Goal: Task Accomplishment & Management: Use online tool/utility

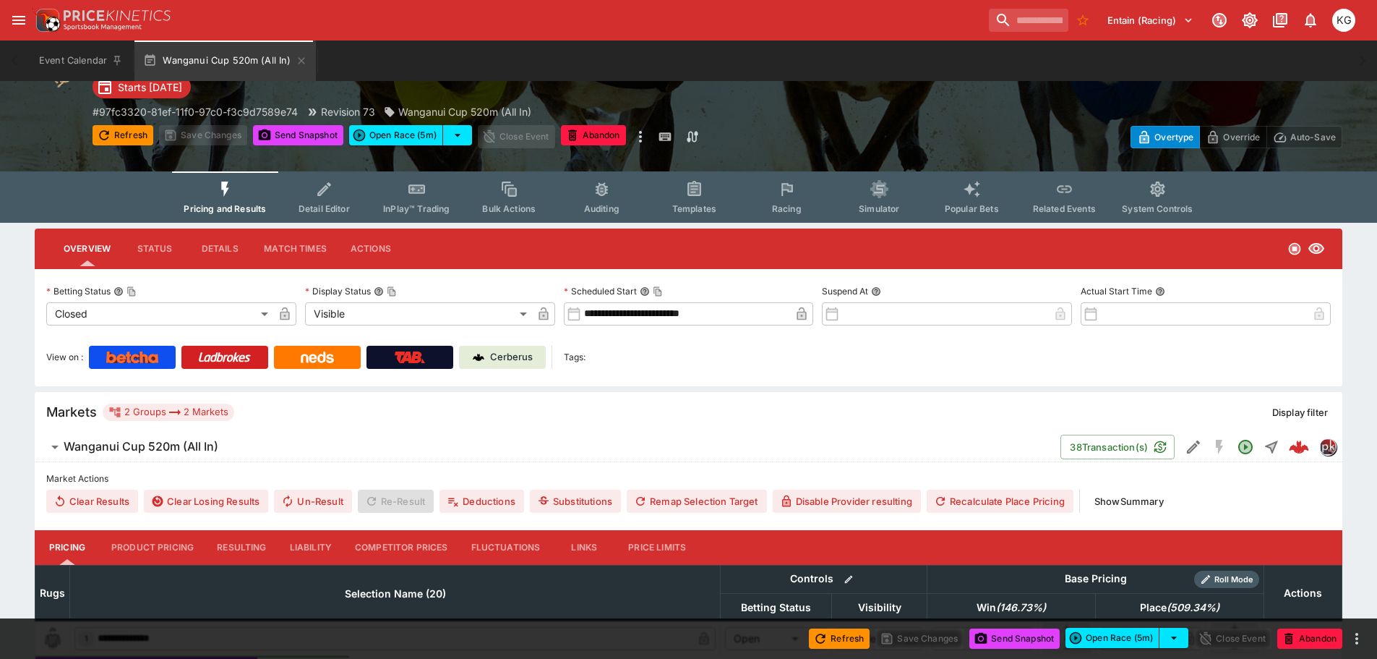
scroll to position [217, 0]
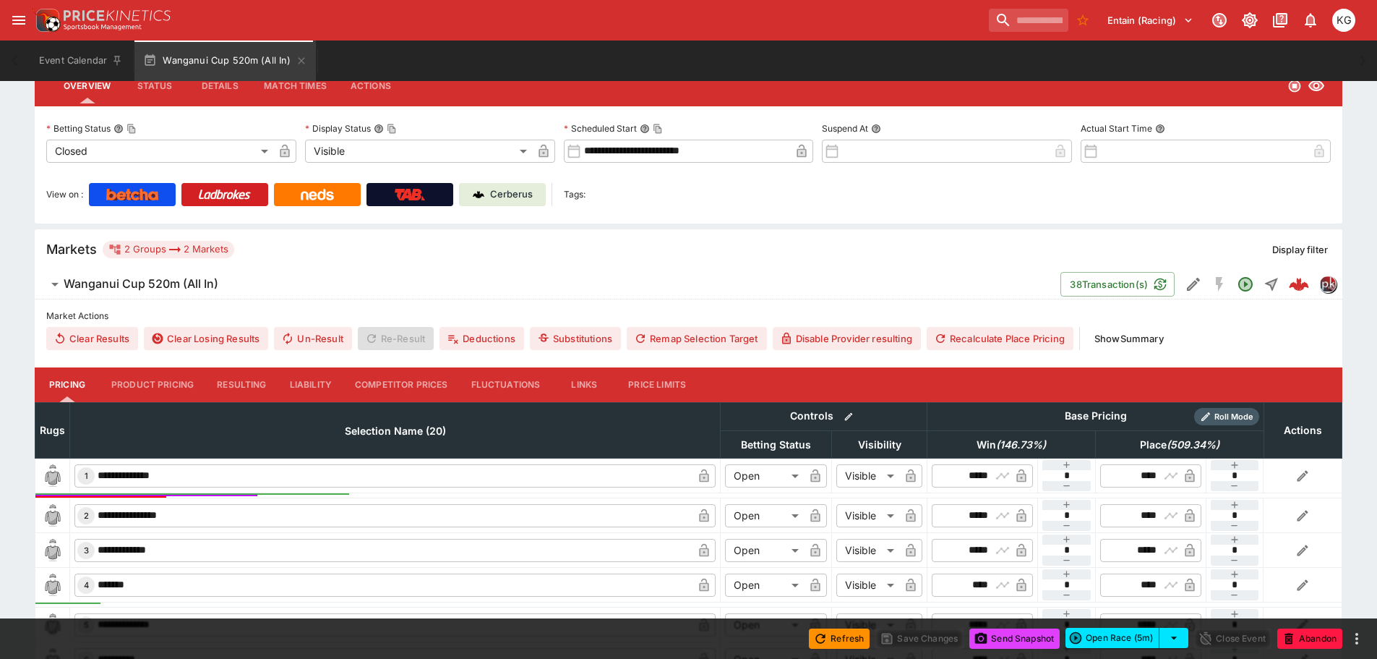
click at [515, 188] on p "Cerberus" at bounding box center [511, 194] width 43 height 14
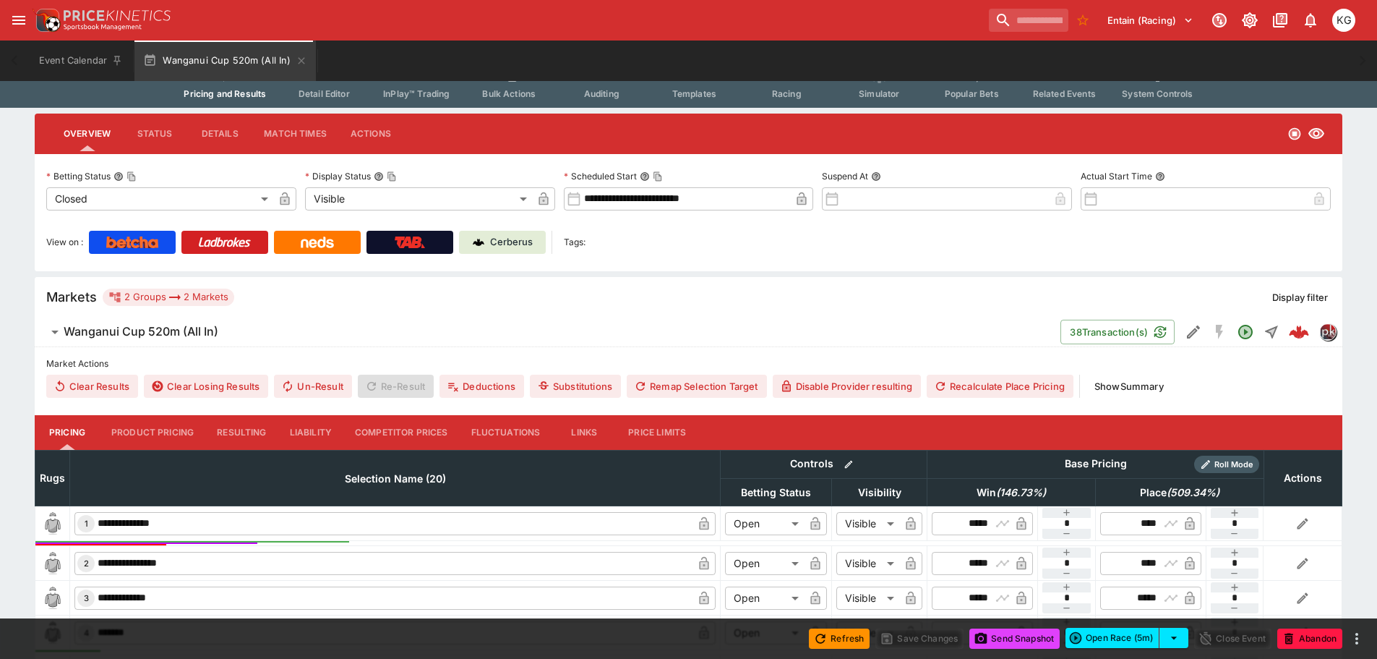
scroll to position [145, 0]
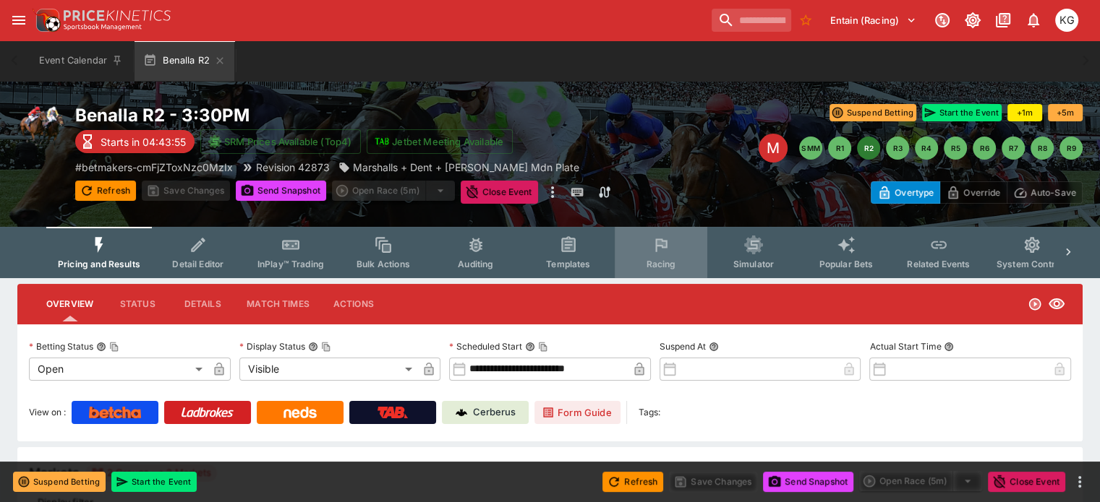
click at [675, 259] on span "Racing" at bounding box center [661, 264] width 30 height 11
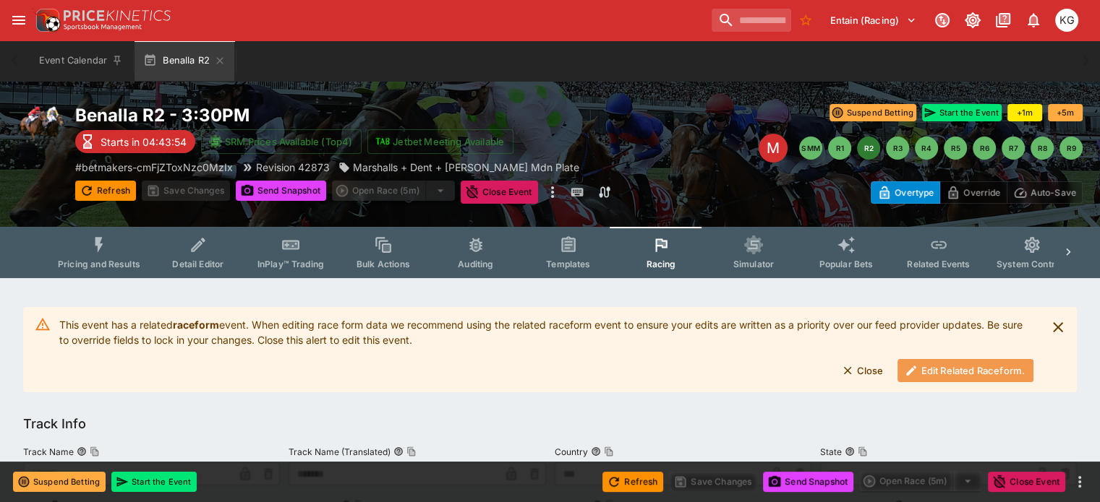
click at [958, 369] on button "Edit Related Raceform." at bounding box center [965, 370] width 136 height 23
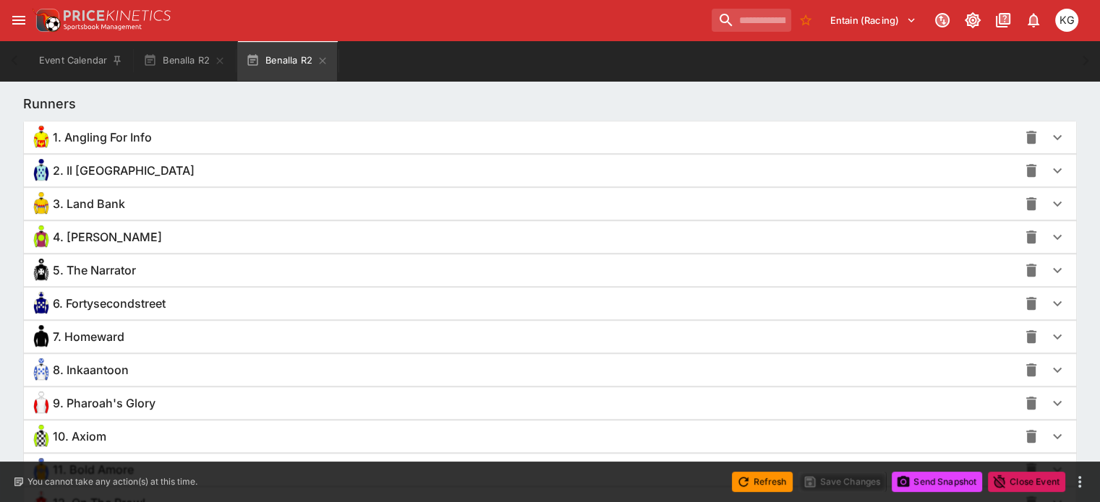
scroll to position [1015, 0]
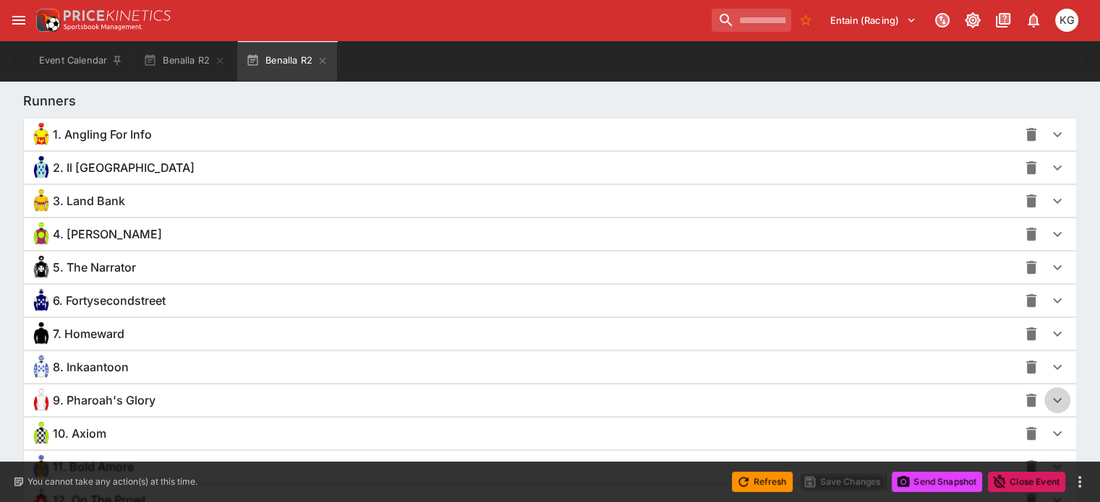
click at [1048, 395] on icon "button" at bounding box center [1056, 400] width 17 height 17
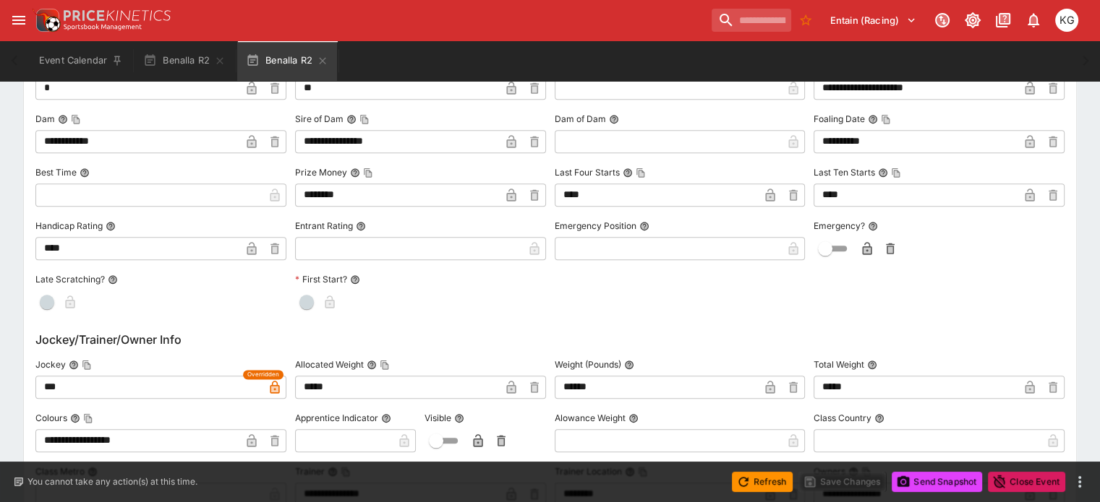
scroll to position [1521, 0]
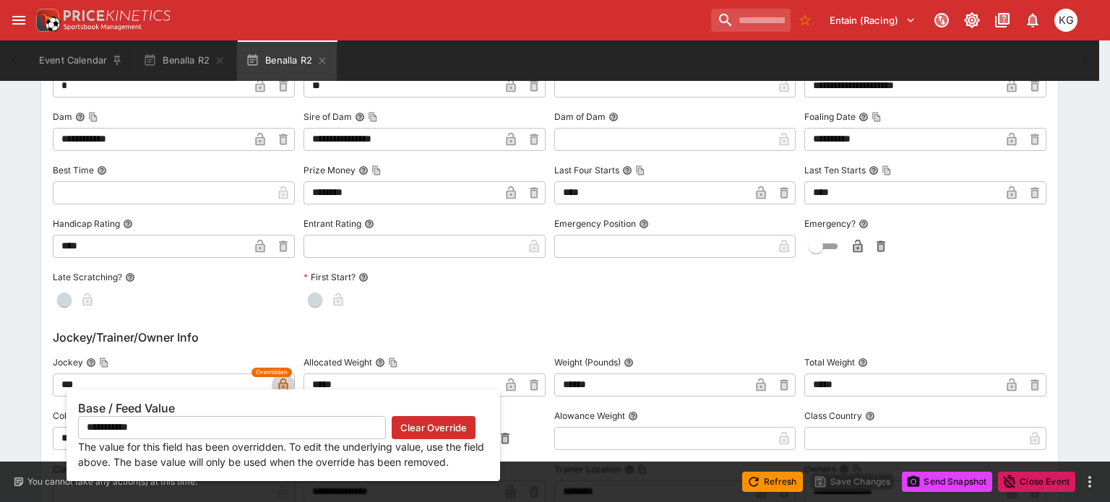
click at [282, 384] on icon "button" at bounding box center [283, 387] width 7 height 6
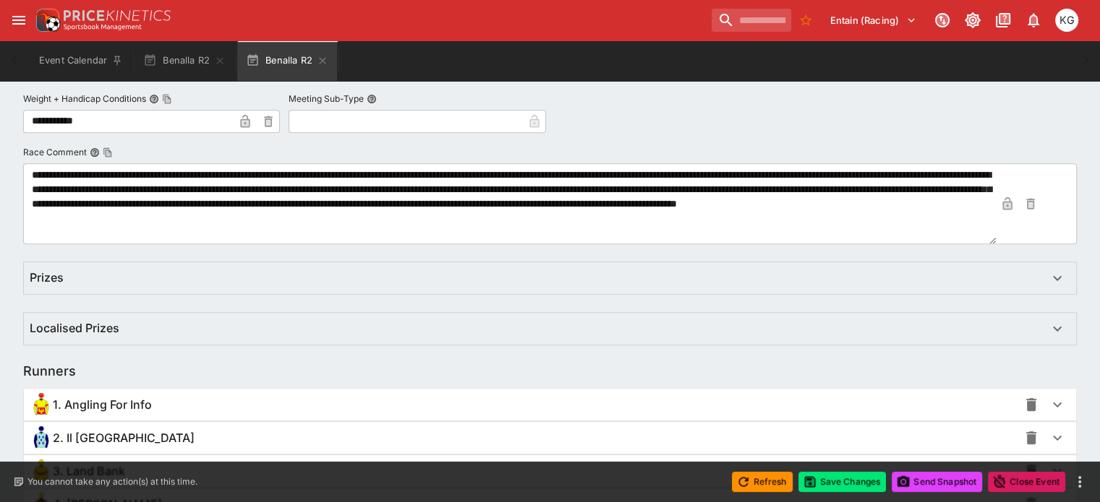
scroll to position [0, 0]
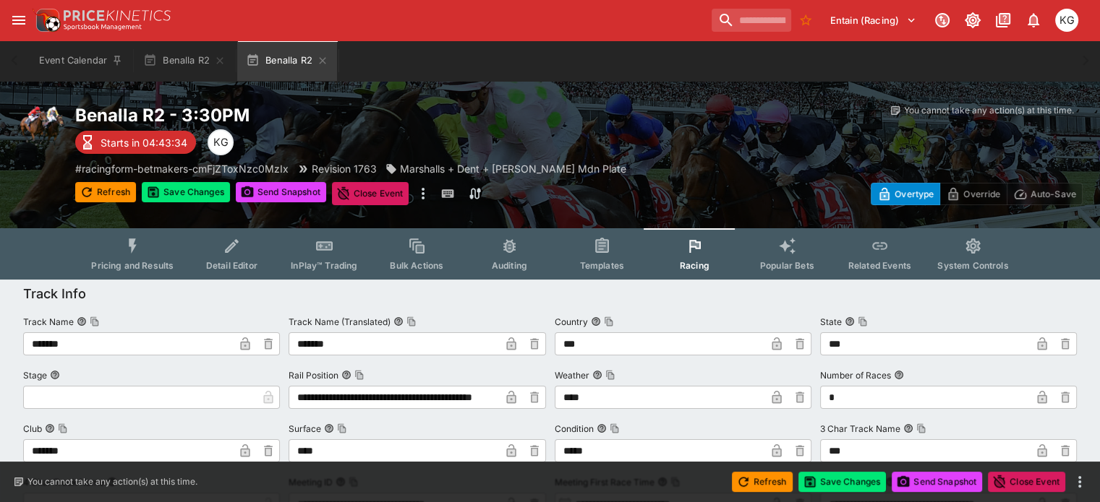
drag, startPoint x: 192, startPoint y: 382, endPoint x: -13, endPoint y: -106, distance: 529.1
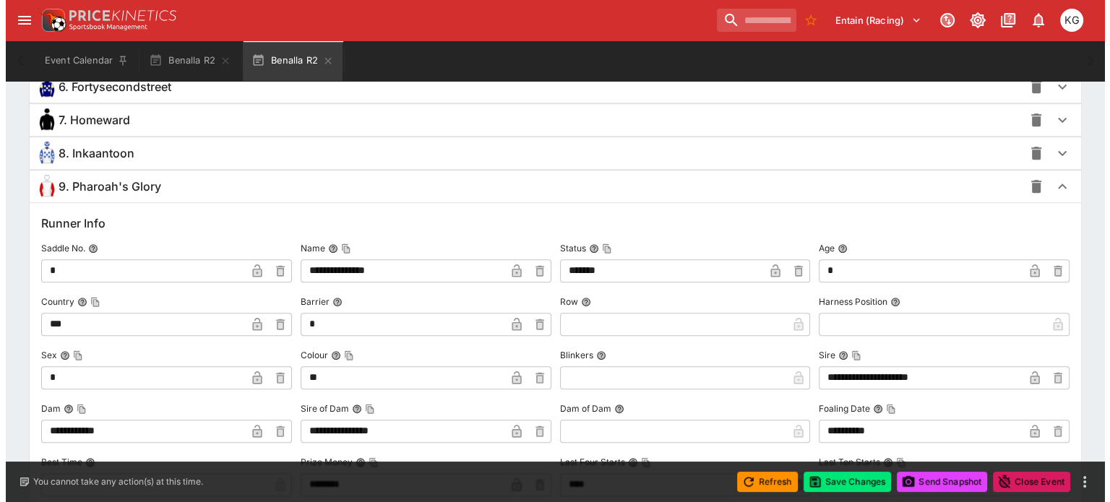
scroll to position [1518, 0]
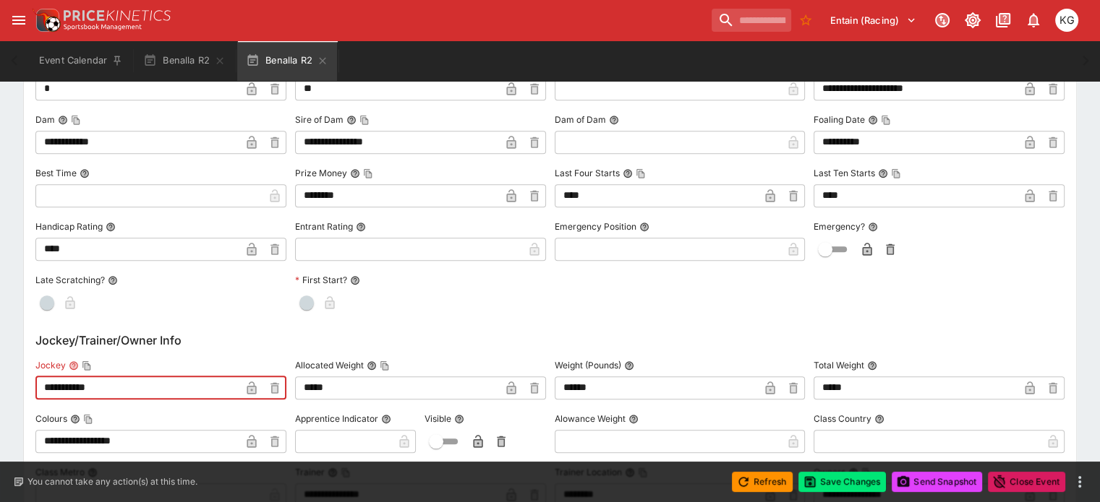
paste input "text"
type input "**********"
click at [255, 387] on icon "button" at bounding box center [251, 390] width 7 height 6
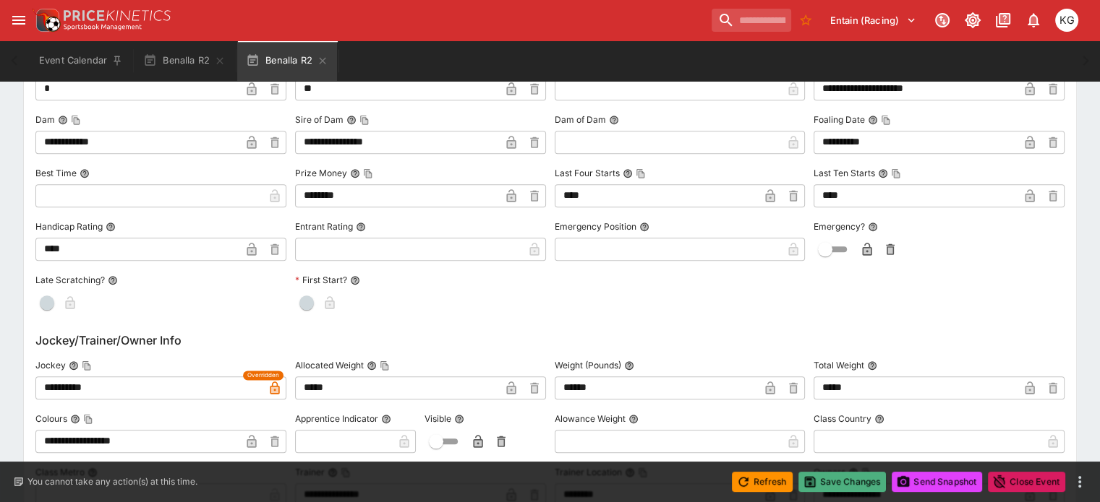
click at [837, 480] on button "Save Changes" at bounding box center [842, 482] width 88 height 20
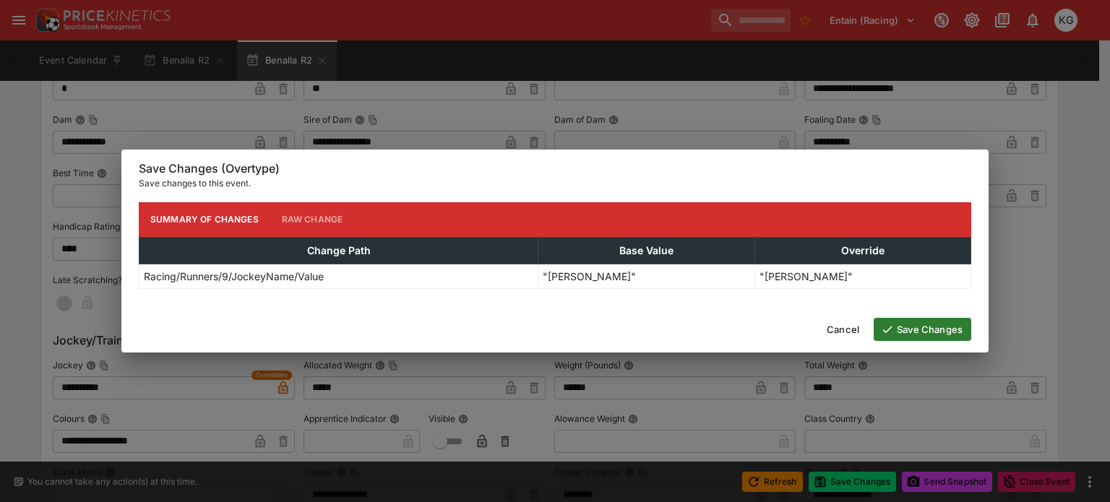
click at [937, 330] on button "Save Changes" at bounding box center [923, 329] width 98 height 23
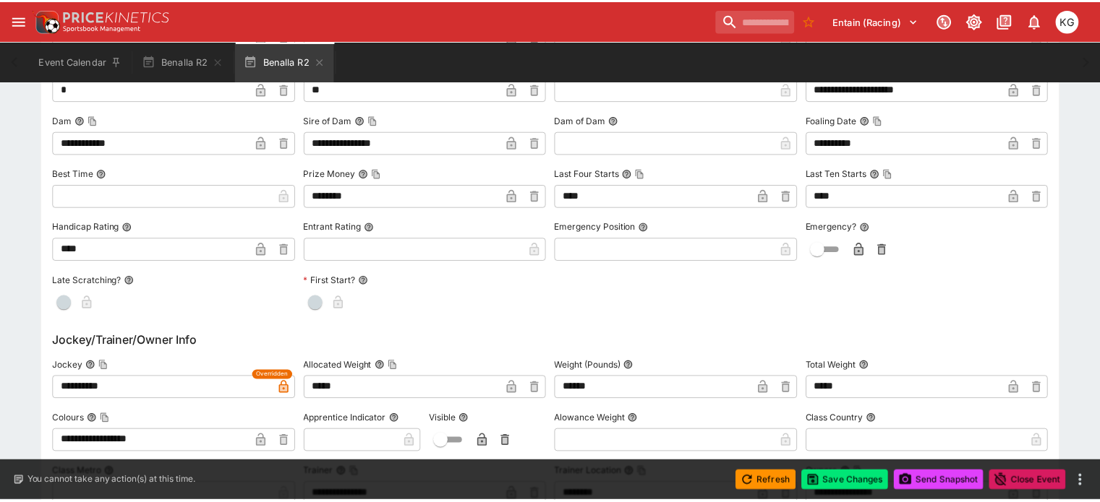
scroll to position [0, 0]
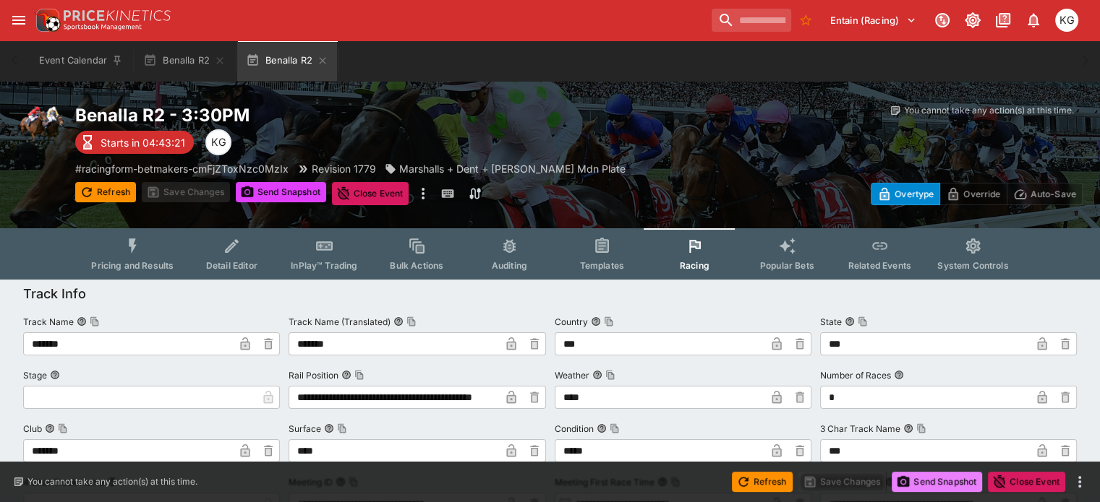
click at [932, 477] on button "Send Snapshot" at bounding box center [936, 482] width 90 height 20
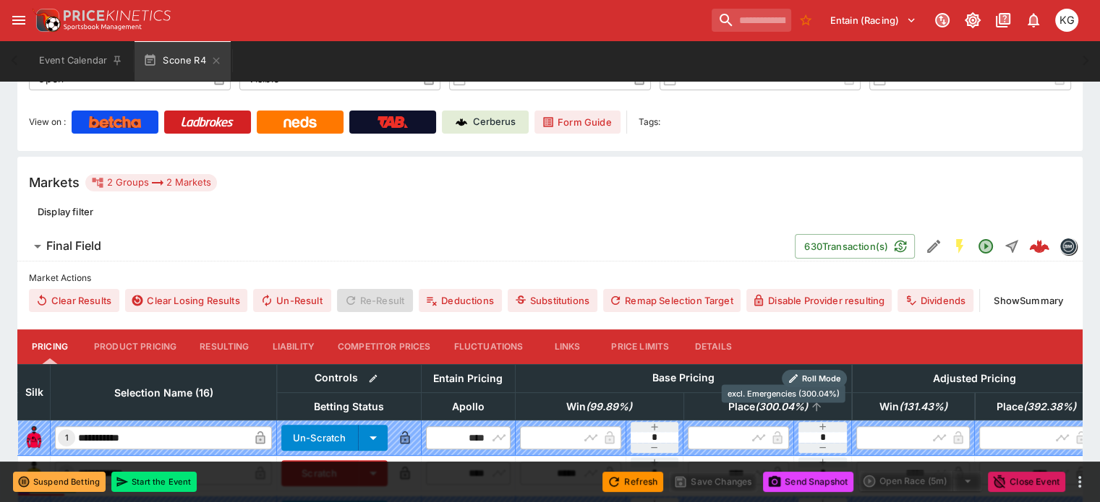
scroll to position [145, 0]
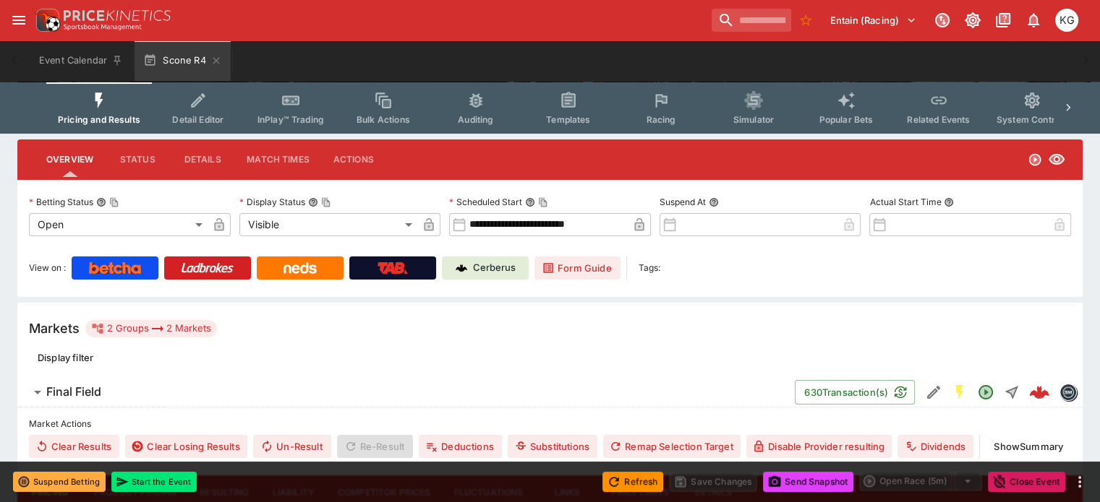
click at [671, 118] on span "Racing" at bounding box center [661, 119] width 30 height 11
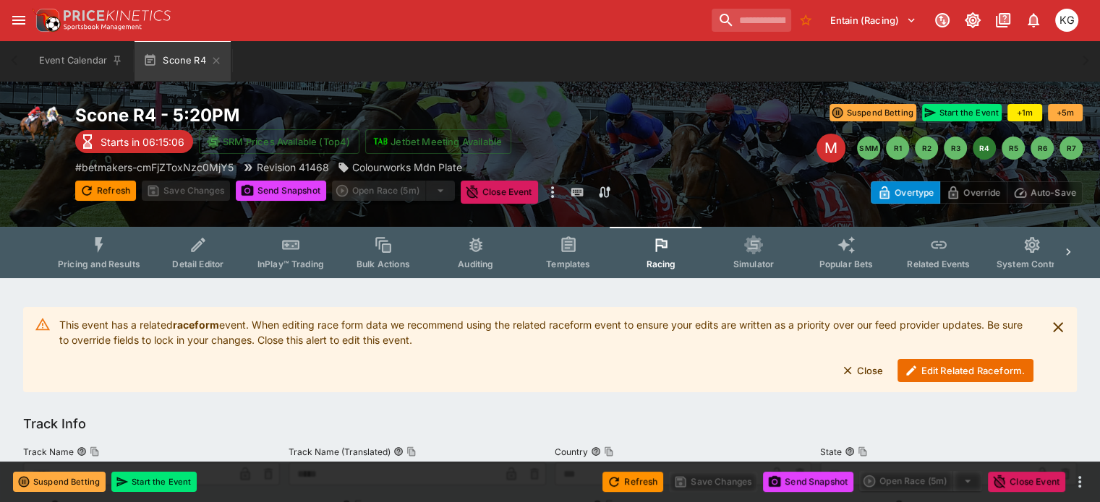
click at [936, 364] on button "Edit Related Raceform." at bounding box center [965, 370] width 136 height 23
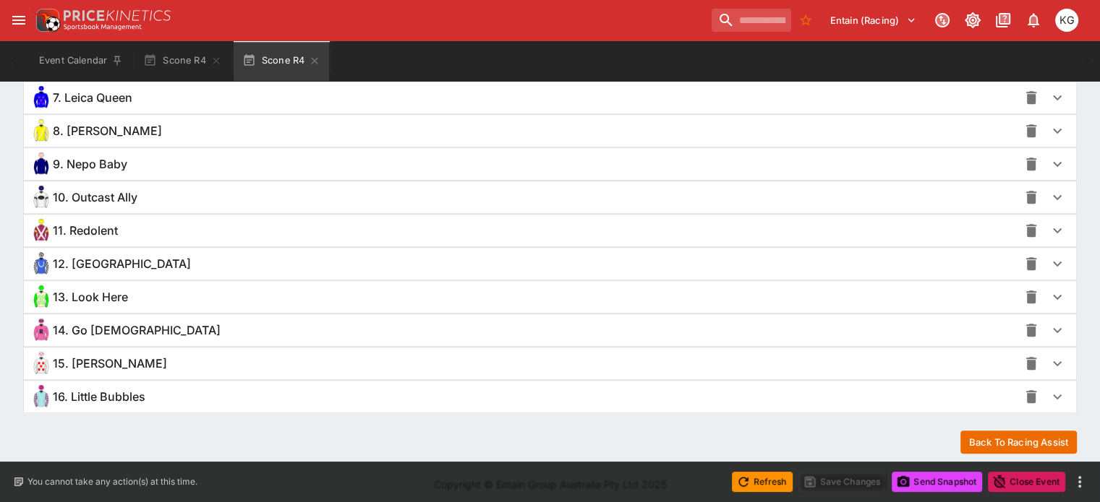
scroll to position [1253, 0]
click at [1053, 327] on icon "button" at bounding box center [1057, 329] width 9 height 5
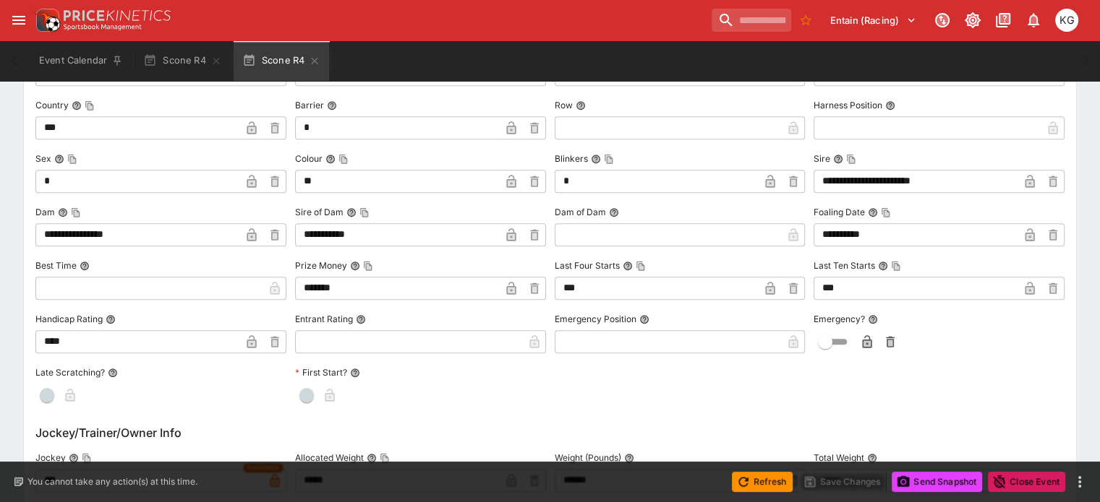
scroll to position [1687, 0]
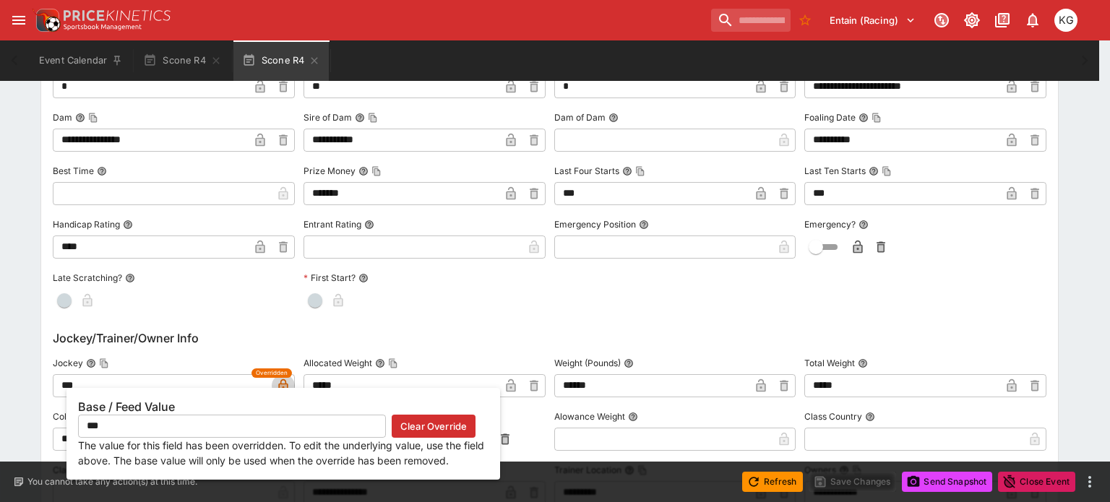
click at [286, 385] on icon "button" at bounding box center [283, 388] width 7 height 6
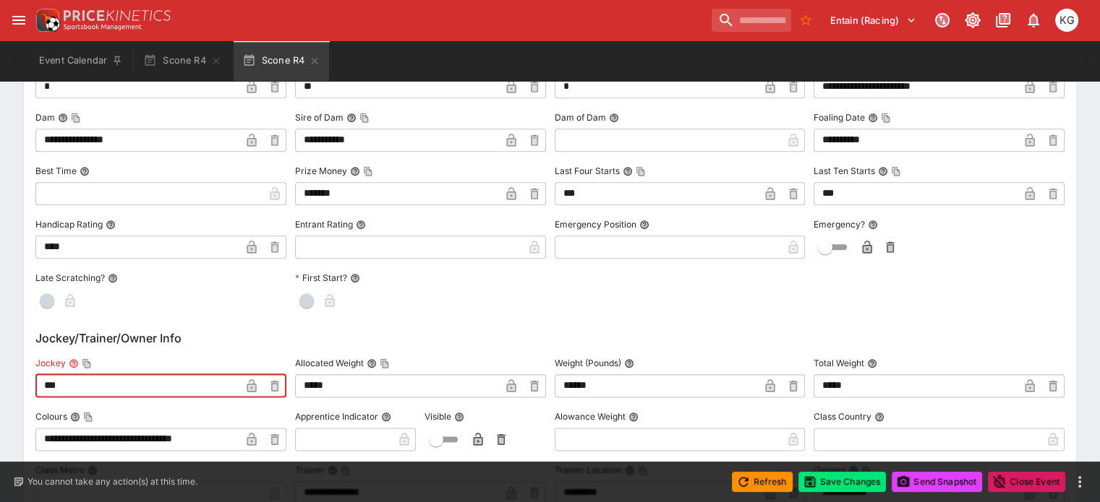
drag, startPoint x: 111, startPoint y: 383, endPoint x: 35, endPoint y: 375, distance: 77.0
paste input "**********"
type input "**********"
click at [256, 380] on icon "button" at bounding box center [251, 386] width 9 height 13
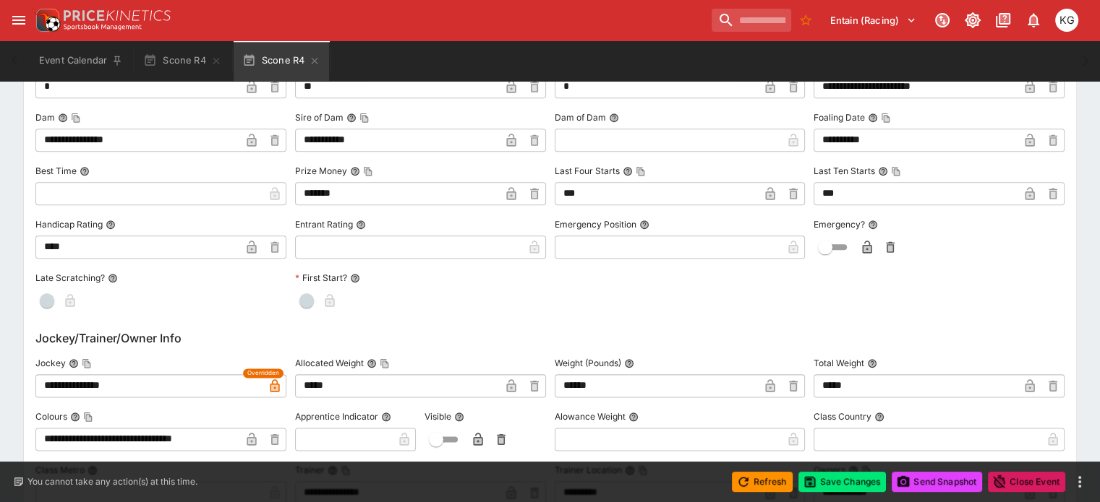
click at [332, 437] on input "text" at bounding box center [344, 439] width 98 height 23
type input "*"
click at [385, 433] on icon "button" at bounding box center [380, 439] width 9 height 13
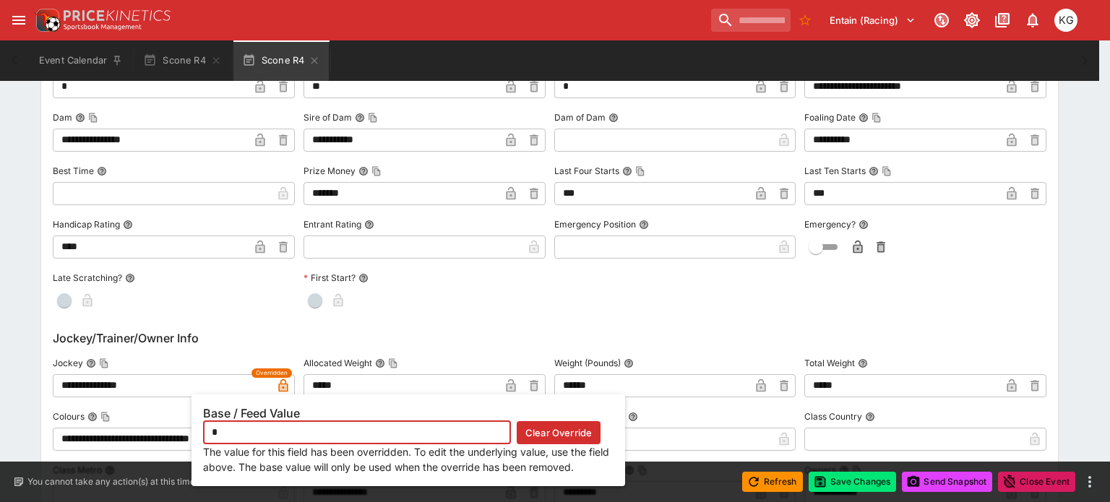
click at [466, 408] on h6 "Base / Feed Value" at bounding box center [408, 413] width 411 height 15
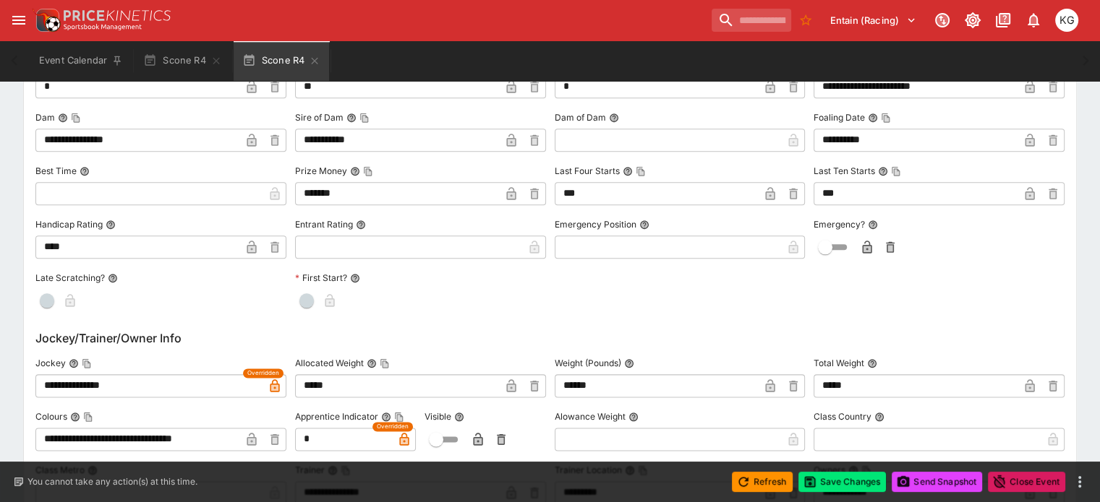
click at [482, 437] on icon "button" at bounding box center [477, 439] width 9 height 13
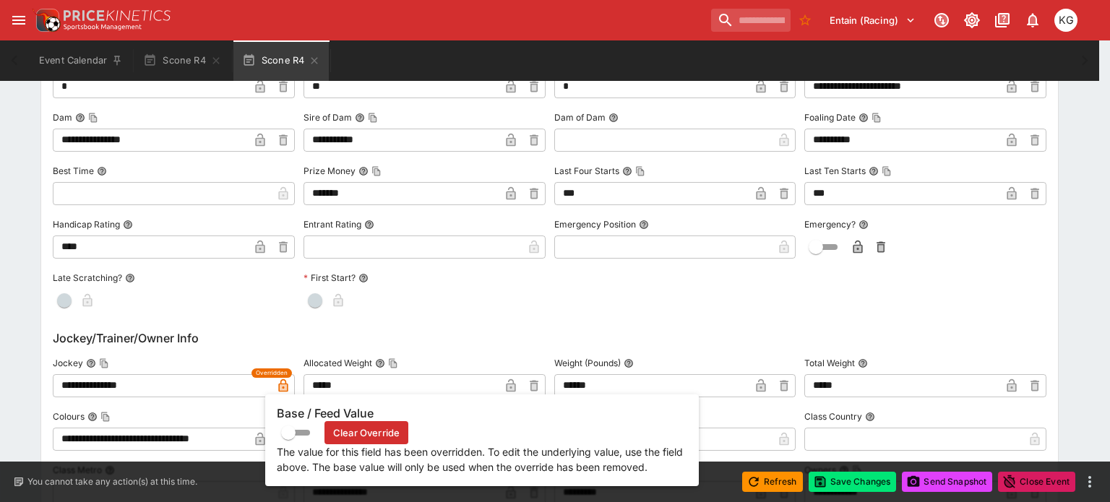
click at [378, 430] on button "Clear Override" at bounding box center [367, 432] width 84 height 23
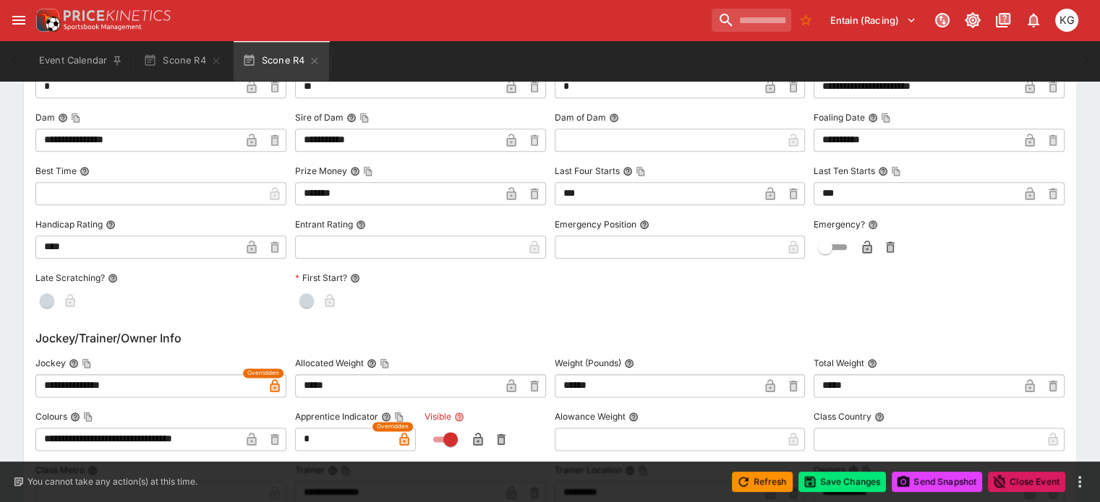
type input "****"
click at [481, 437] on icon "button" at bounding box center [477, 439] width 9 height 13
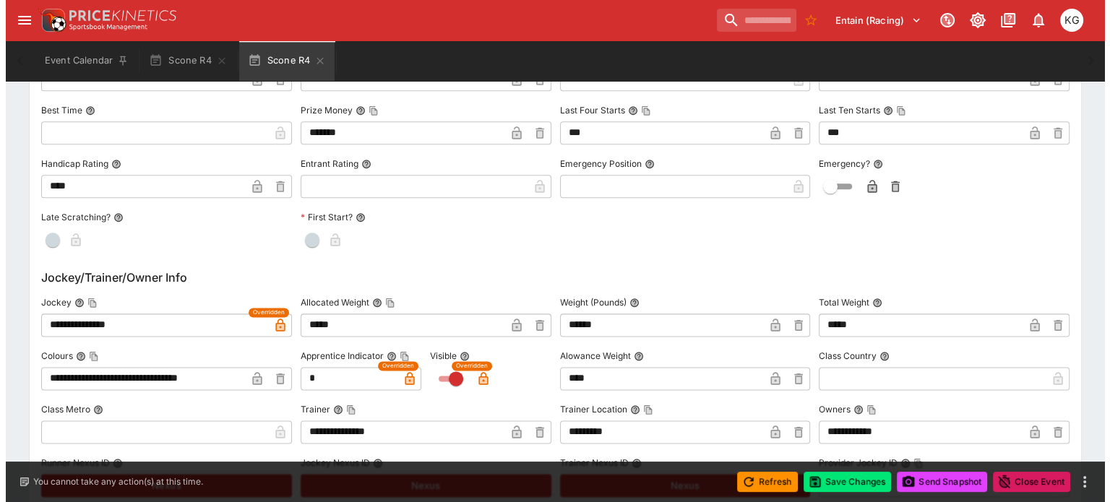
scroll to position [1759, 0]
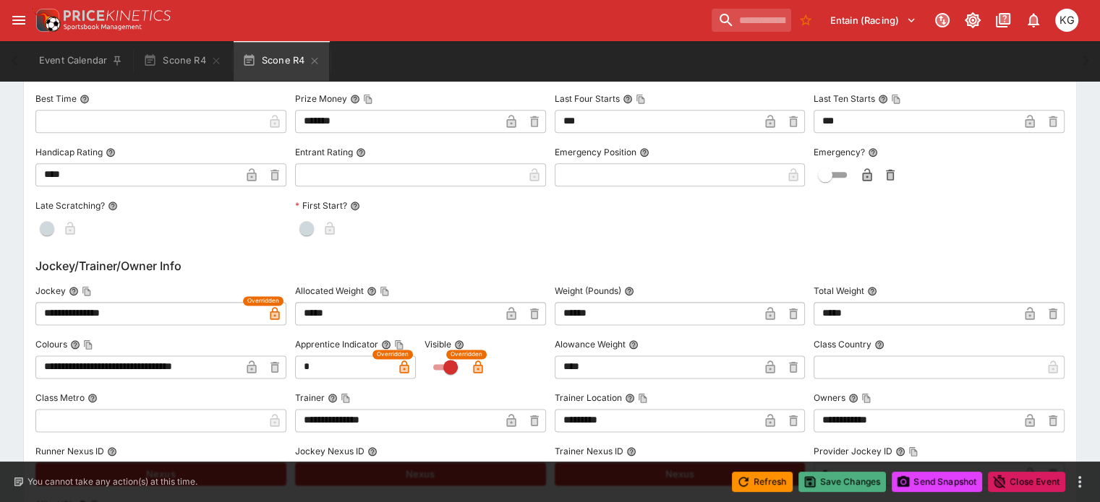
click at [849, 480] on button "Save Changes" at bounding box center [842, 482] width 88 height 20
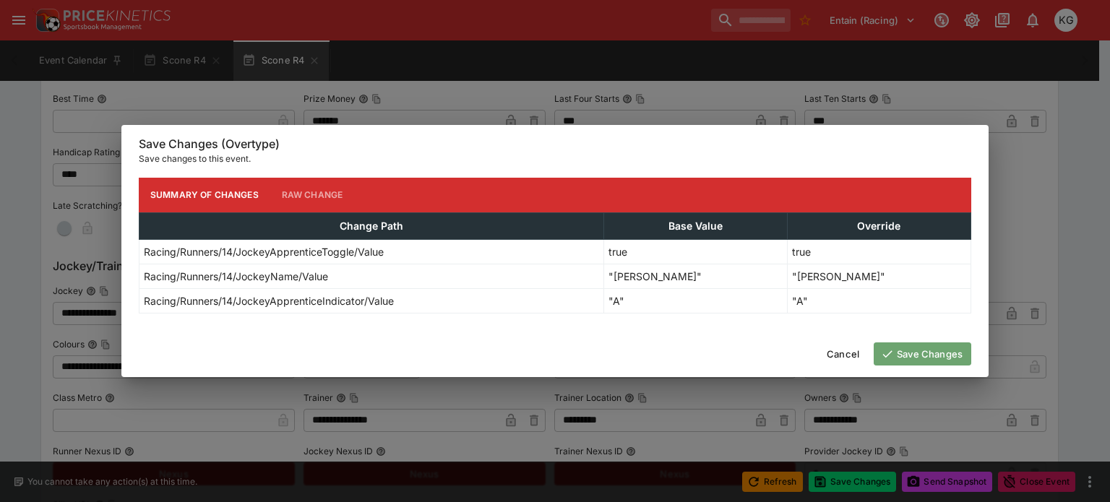
click at [912, 354] on button "Save Changes" at bounding box center [923, 354] width 98 height 23
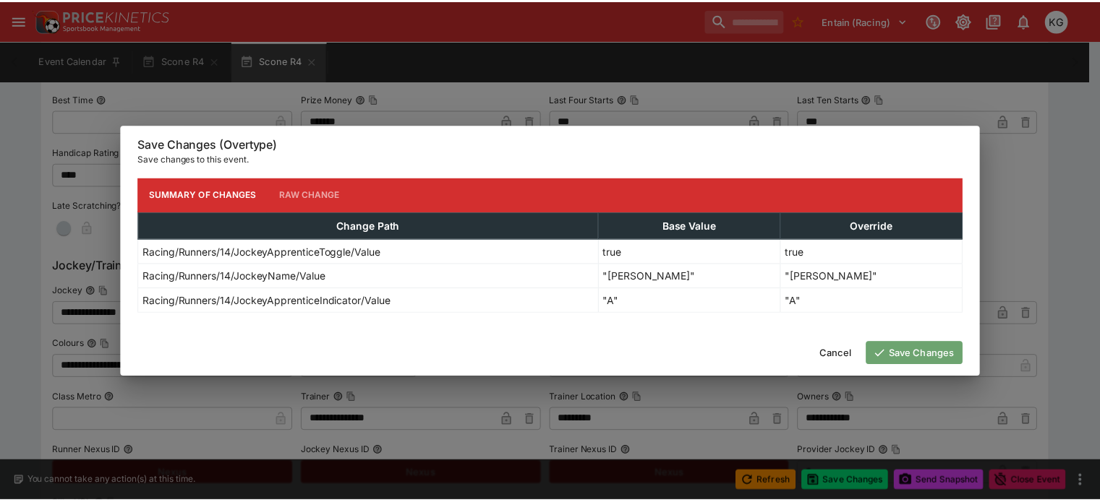
scroll to position [0, 0]
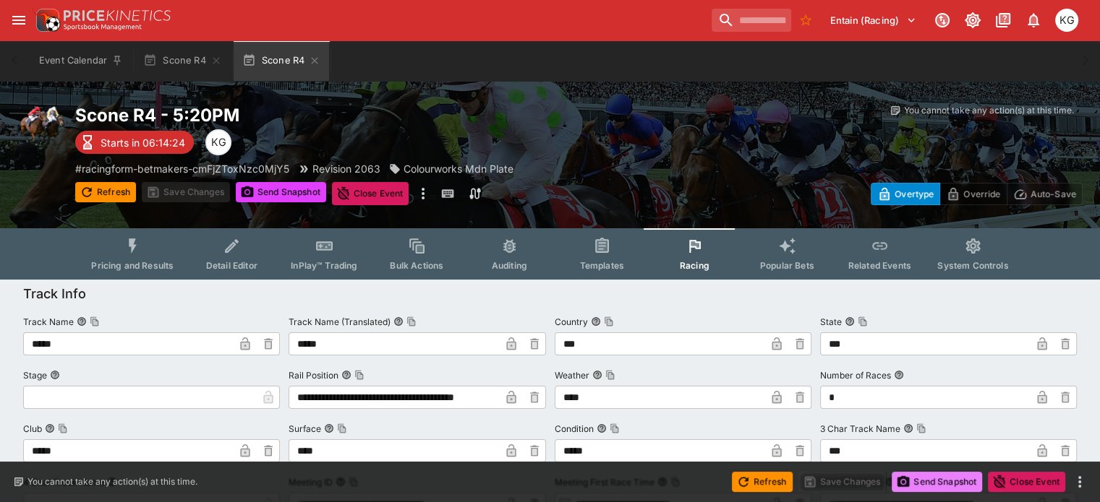
click at [935, 478] on button "Send Snapshot" at bounding box center [936, 482] width 90 height 20
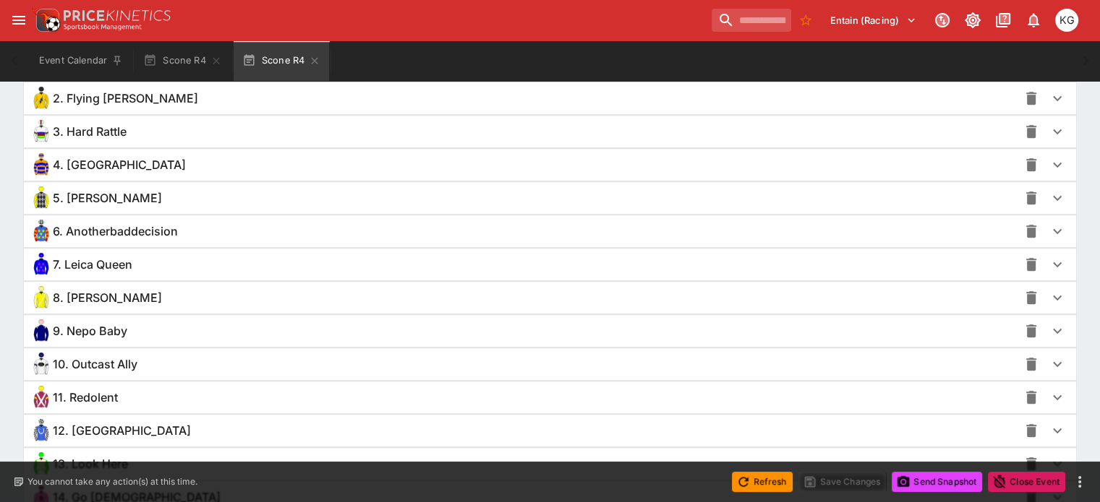
scroll to position [1229, 0]
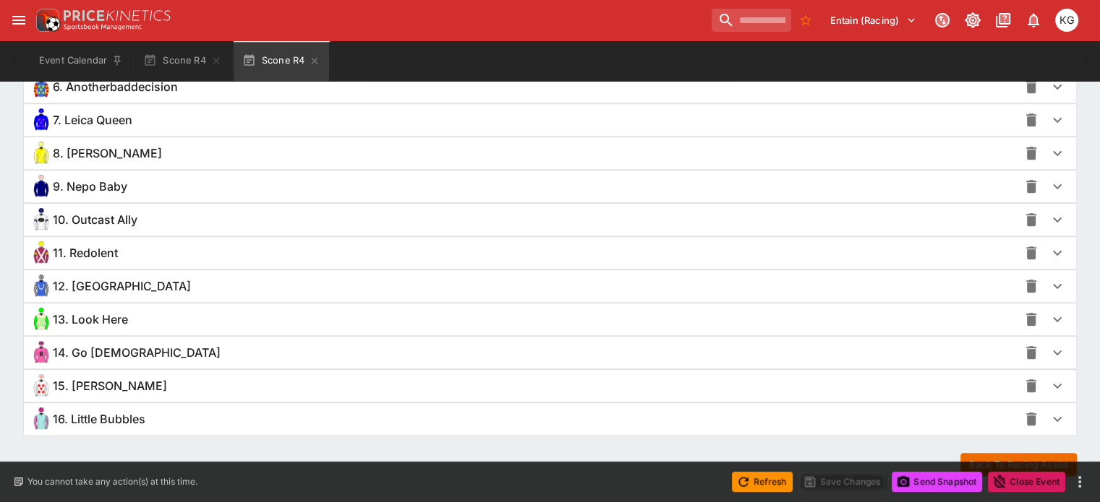
click at [1048, 350] on icon "button" at bounding box center [1056, 352] width 17 height 17
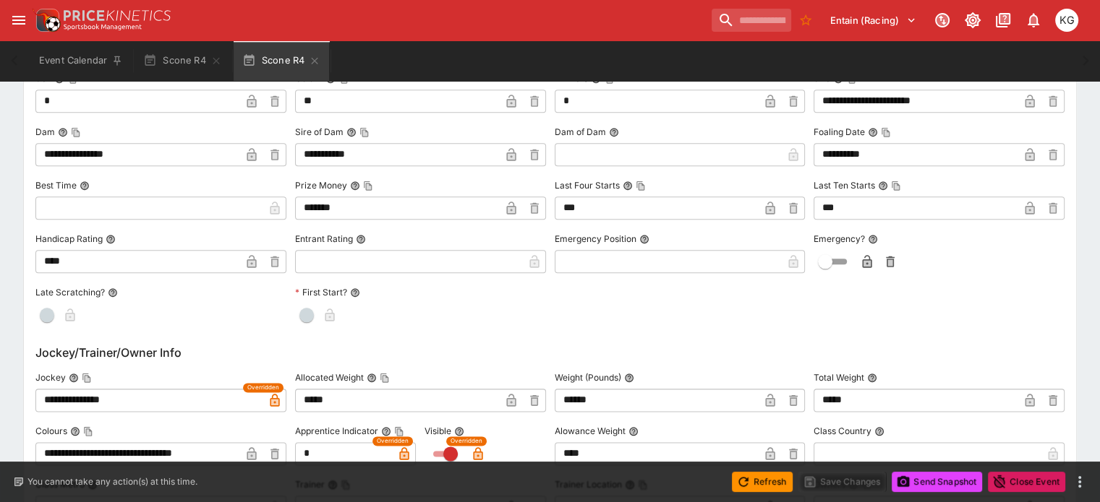
scroll to position [1663, 0]
